Goal: Information Seeking & Learning: Learn about a topic

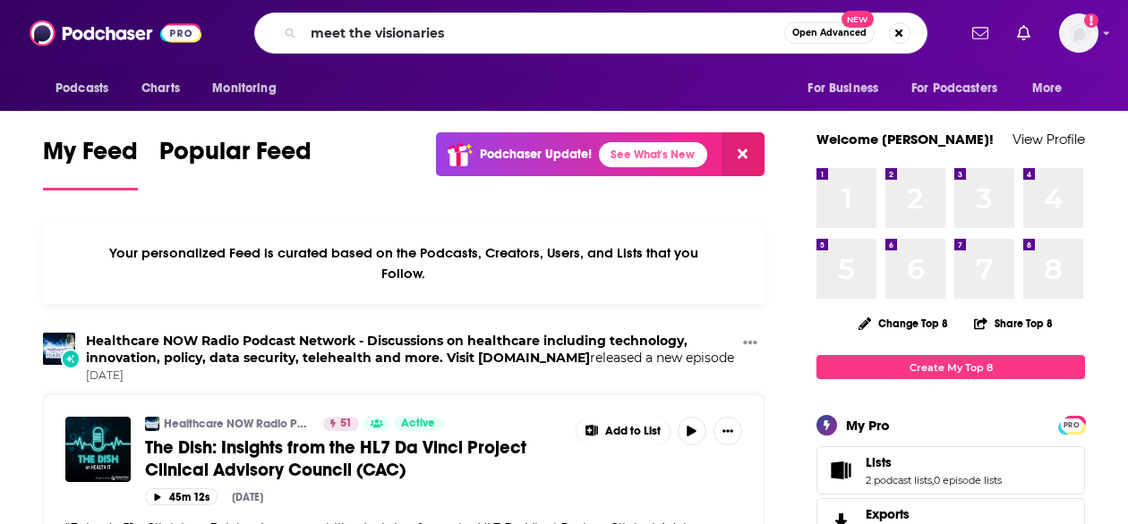
type input "meet the visionaries"
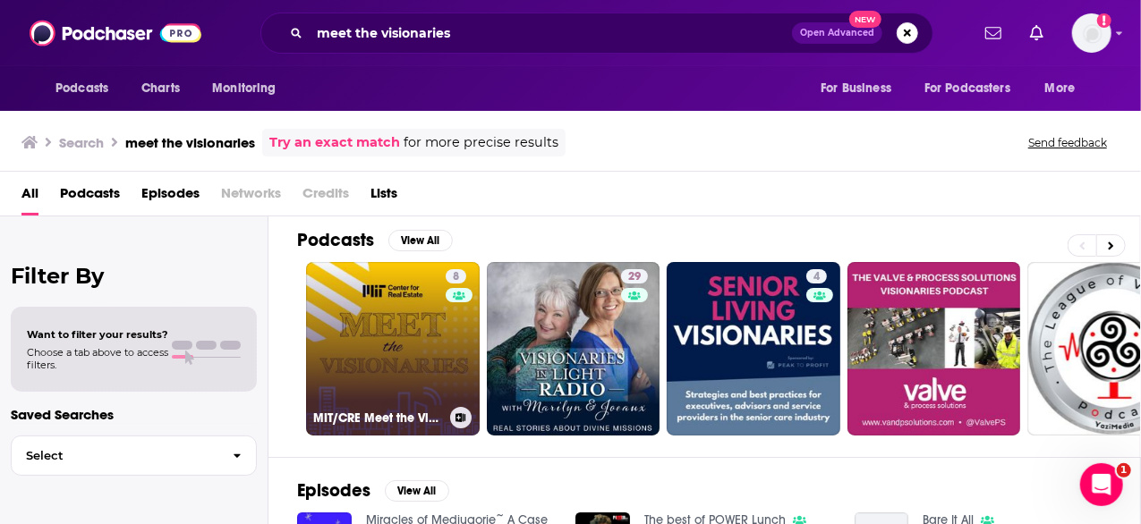
click at [390, 317] on link "8 MIT/CRE Meet the Visionaries" at bounding box center [393, 349] width 174 height 174
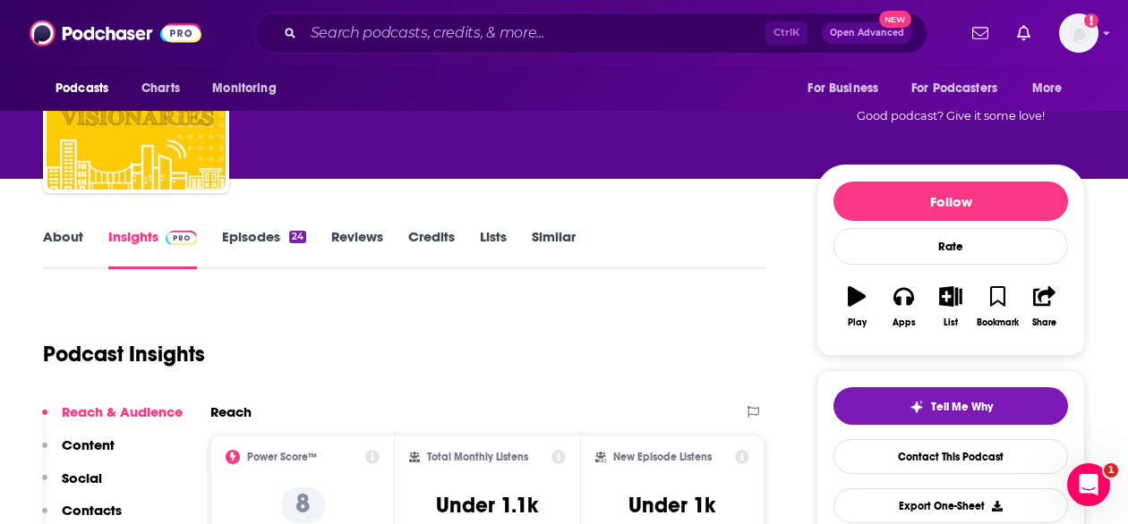
scroll to position [114, 0]
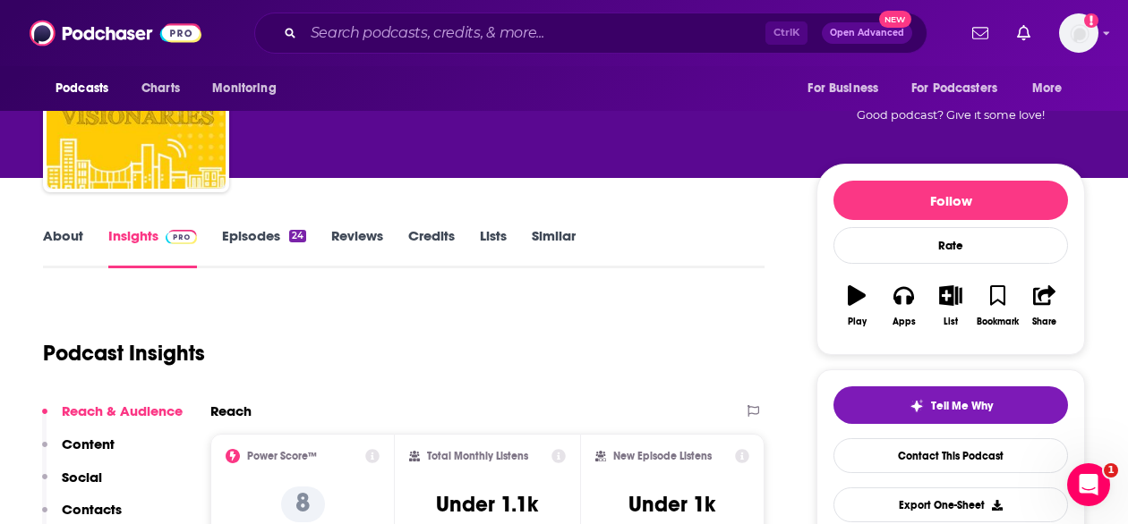
click at [71, 239] on link "About" at bounding box center [63, 247] width 40 height 41
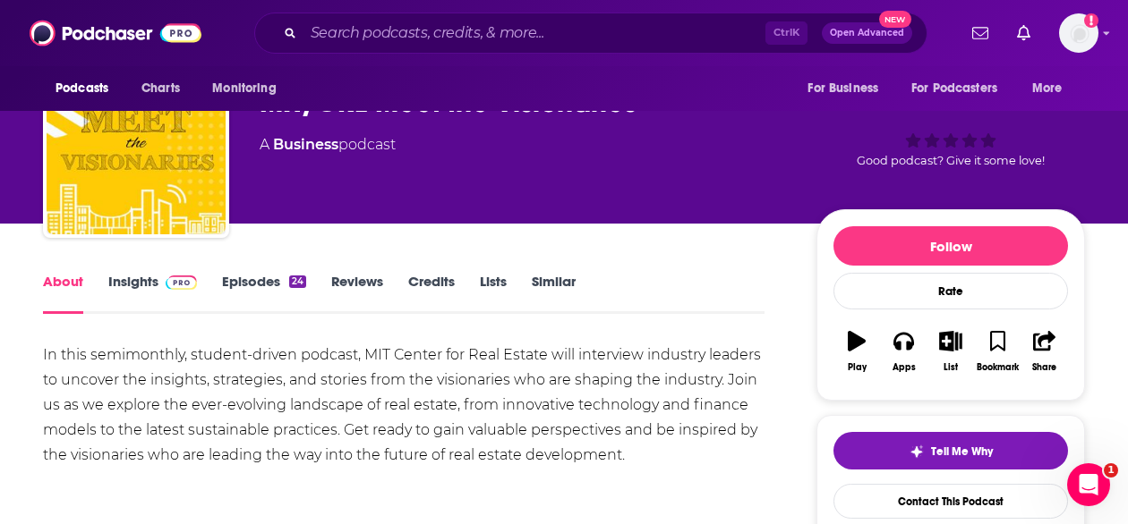
scroll to position [69, 0]
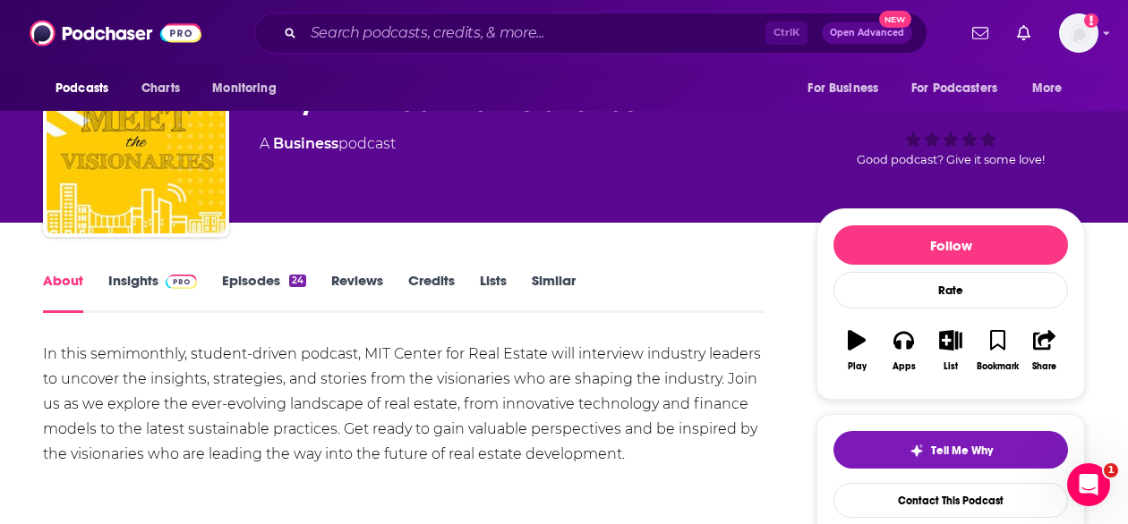
click at [152, 292] on link "Insights" at bounding box center [152, 292] width 89 height 41
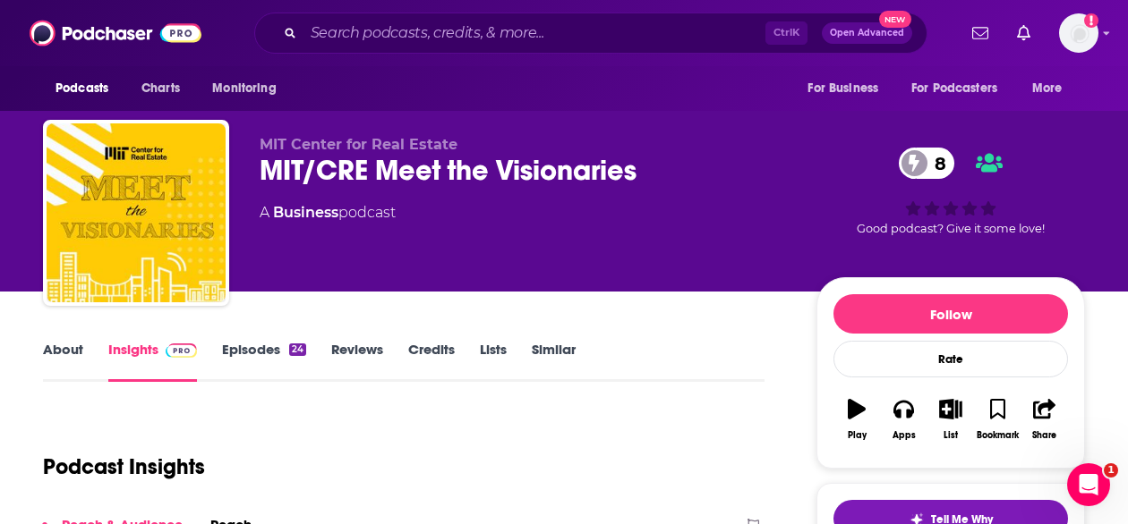
click at [68, 358] on link "About" at bounding box center [63, 361] width 40 height 41
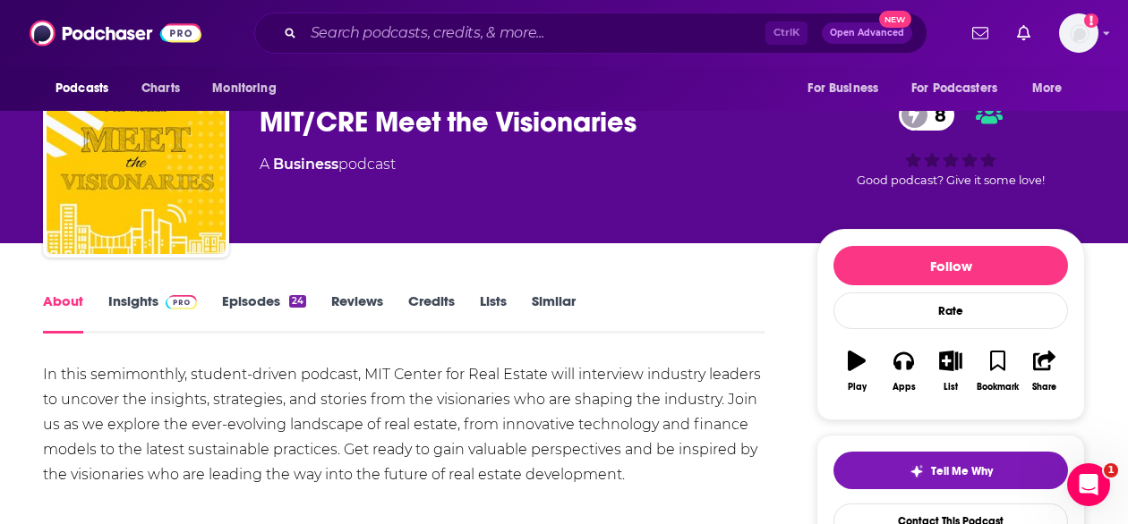
scroll to position [49, 0]
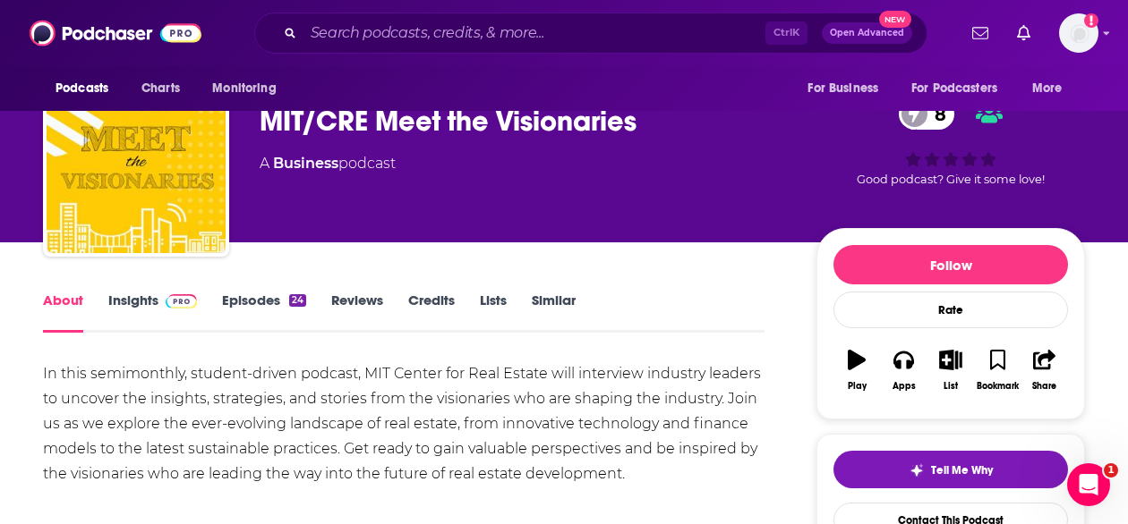
click at [156, 309] on link "Insights" at bounding box center [152, 312] width 89 height 41
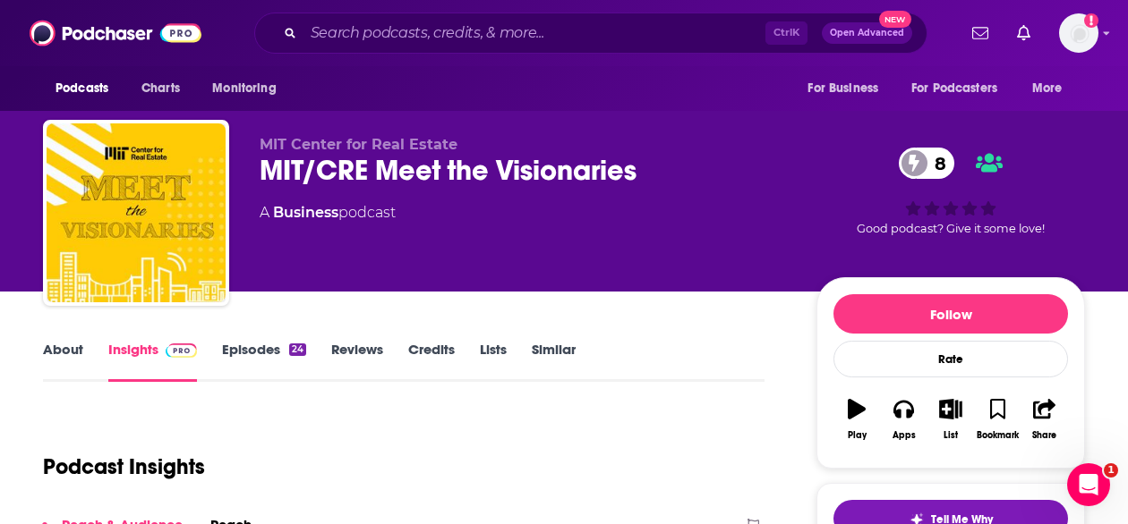
click at [240, 341] on link "Episodes 24" at bounding box center [264, 361] width 84 height 41
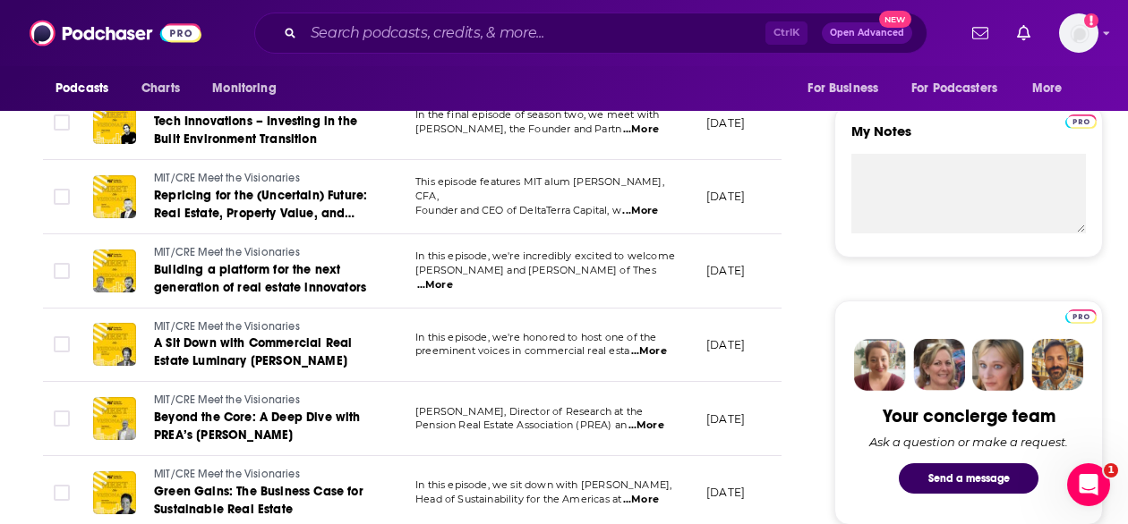
scroll to position [623, 0]
